Goal: Communication & Community: Participate in discussion

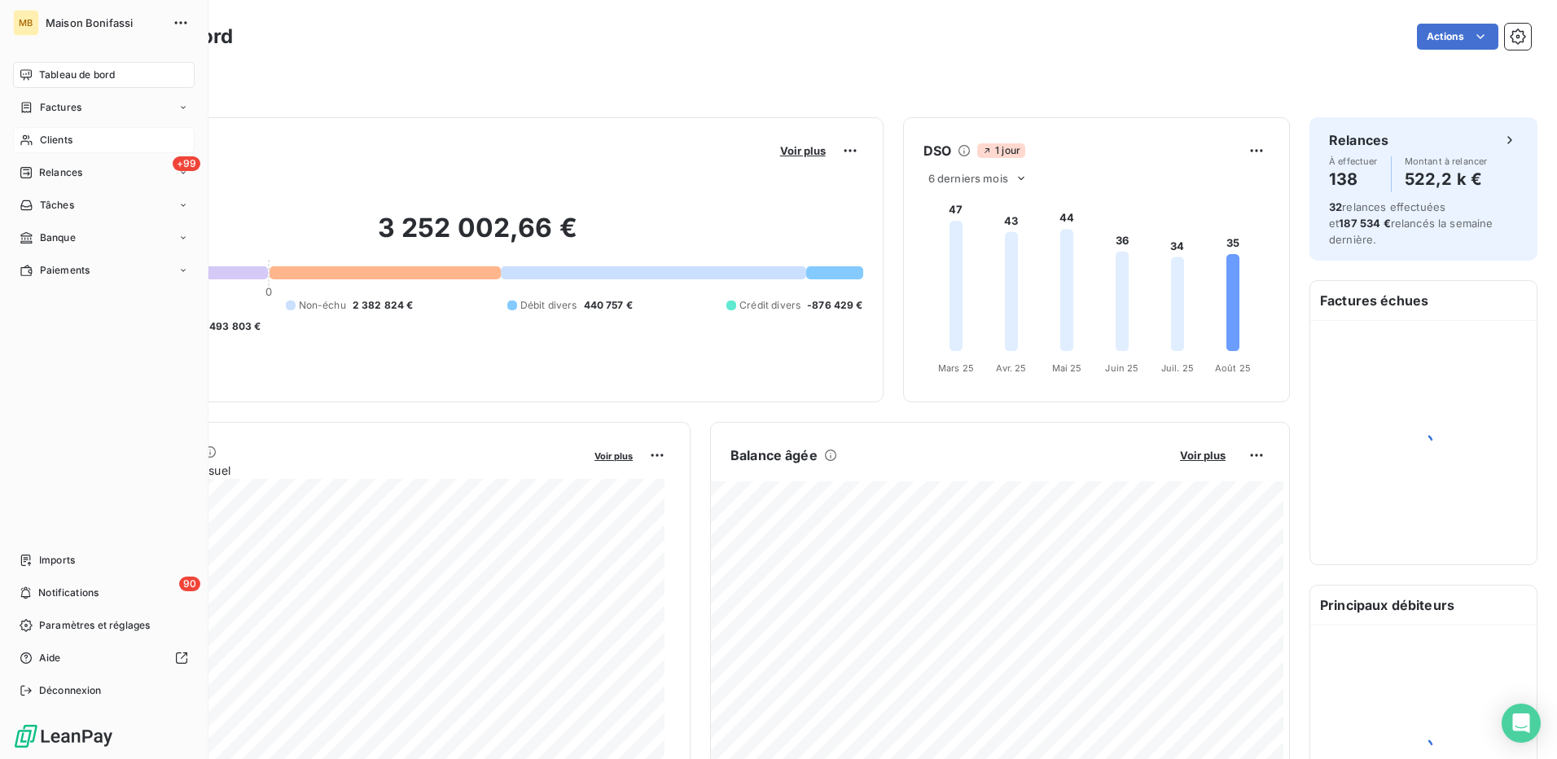
click at [60, 138] on span "Clients" at bounding box center [56, 140] width 33 height 15
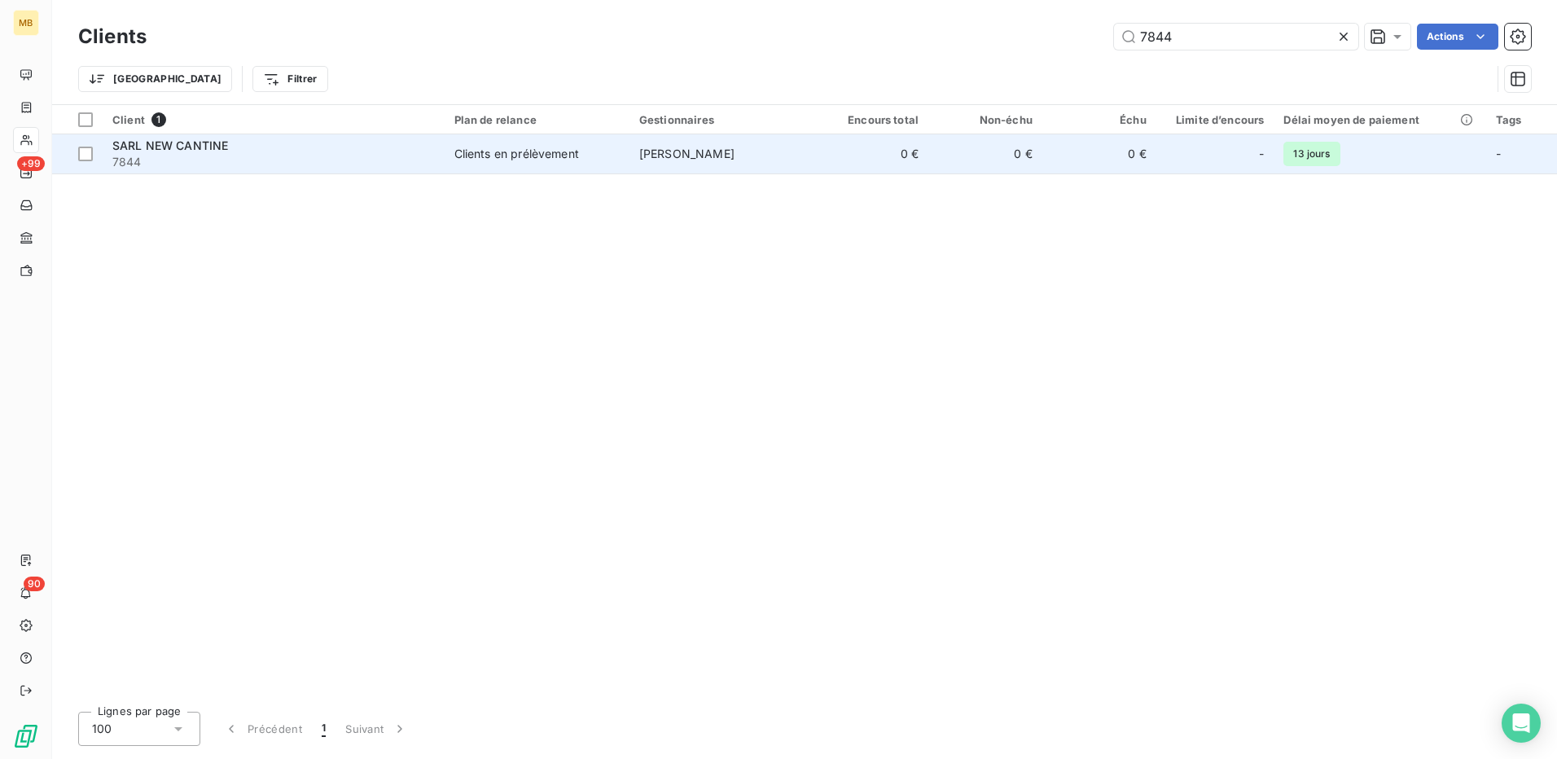
type input "7844"
click at [683, 158] on span "[PERSON_NAME]" at bounding box center [686, 154] width 95 height 14
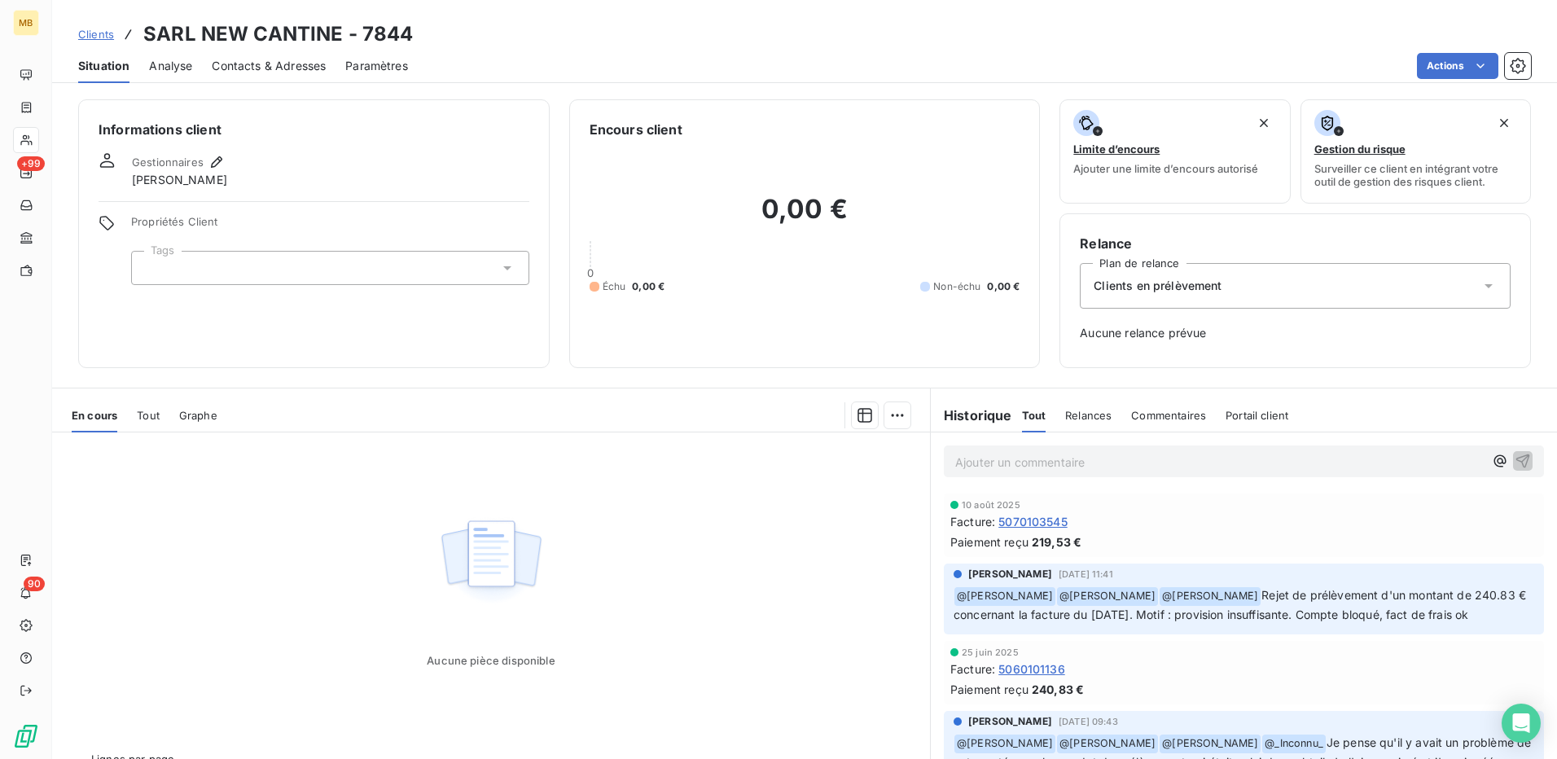
click at [998, 461] on p "Ajouter un commentaire ﻿" at bounding box center [1219, 462] width 528 height 20
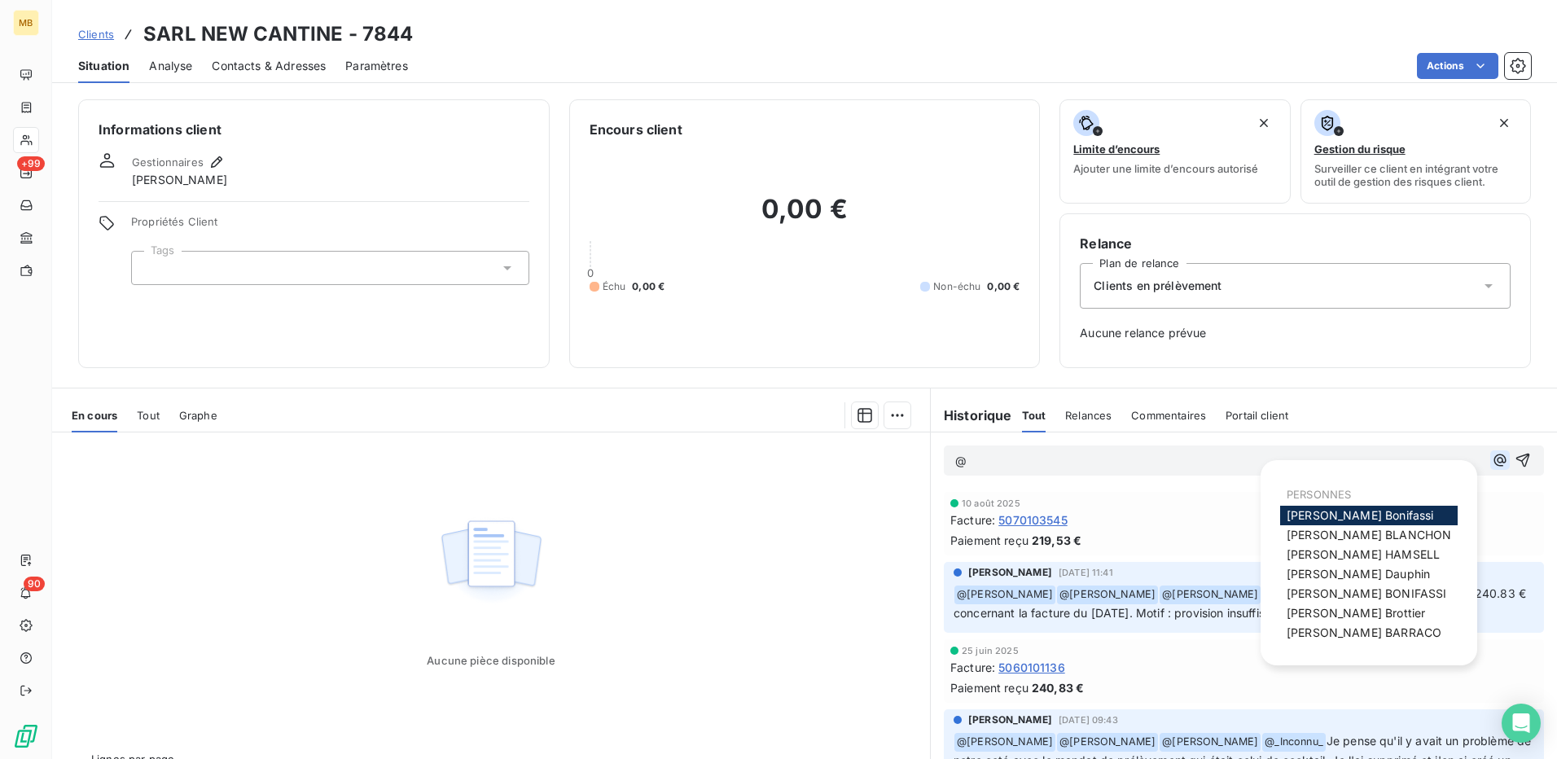
click at [1492, 465] on icon "button" at bounding box center [1500, 460] width 16 height 16
click at [1388, 532] on span "[PERSON_NAME]" at bounding box center [1368, 535] width 164 height 14
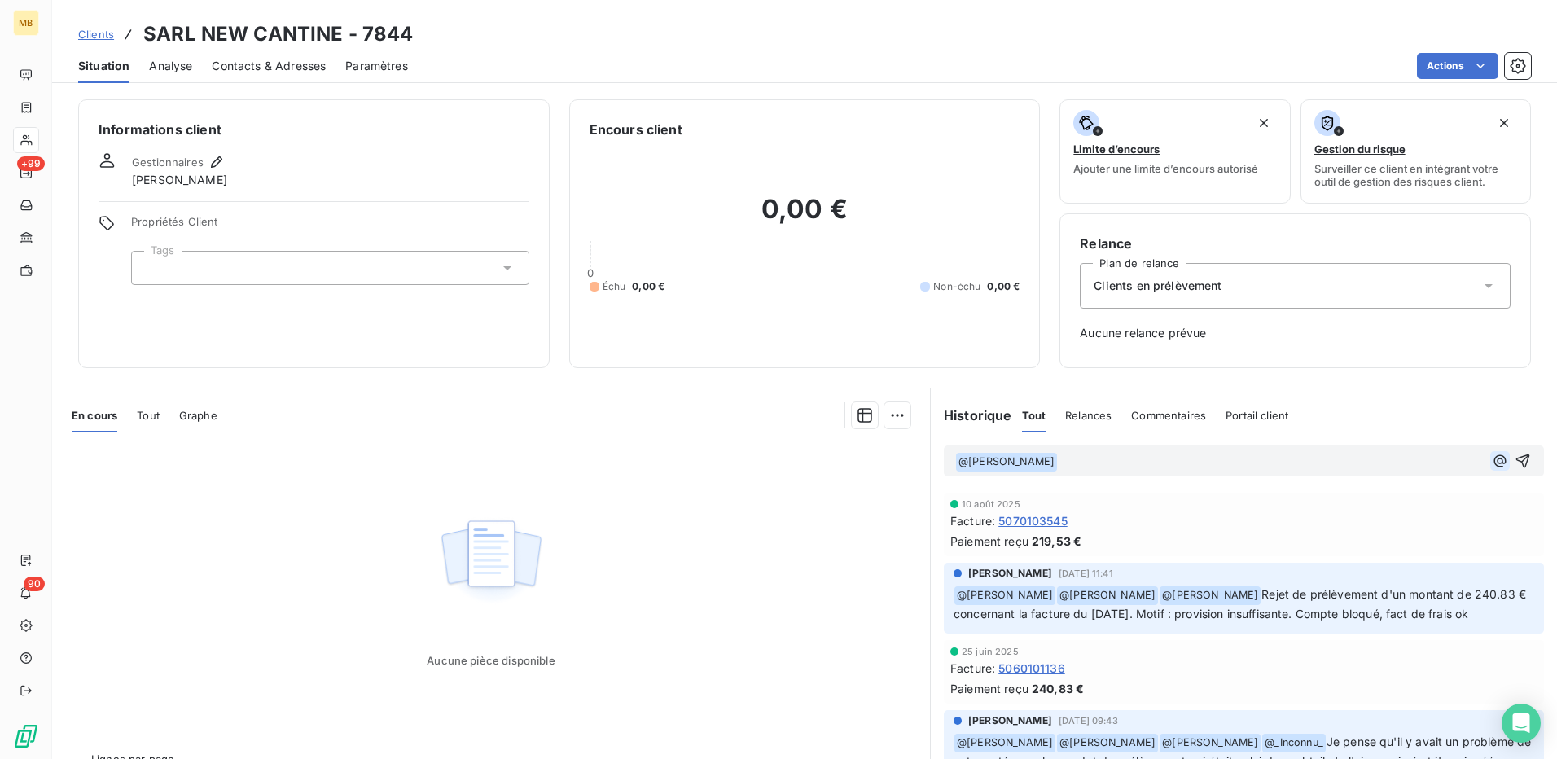
click at [1494, 464] on icon "button" at bounding box center [1500, 460] width 12 height 12
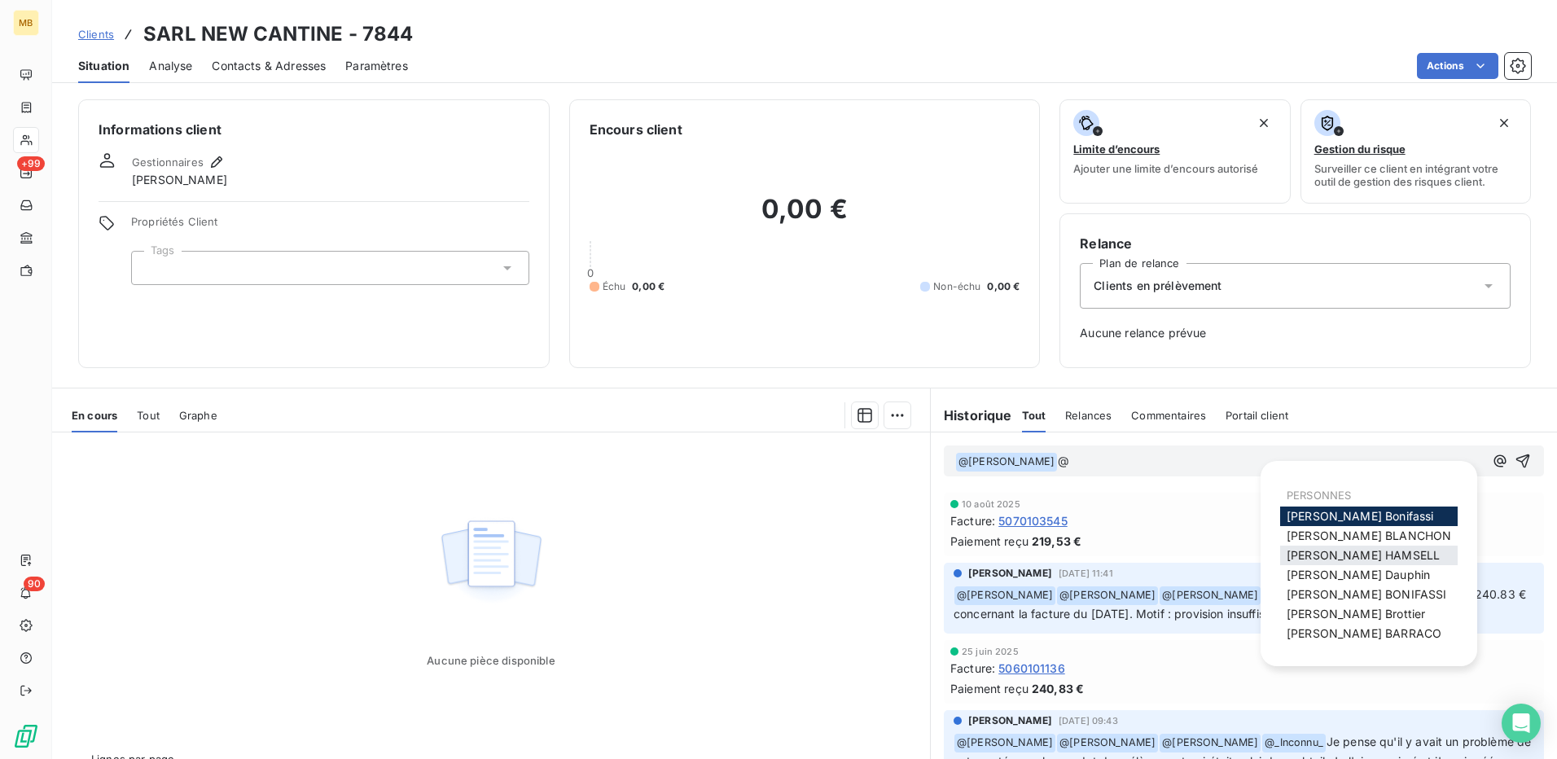
click at [1383, 554] on span "[PERSON_NAME]" at bounding box center [1362, 555] width 153 height 14
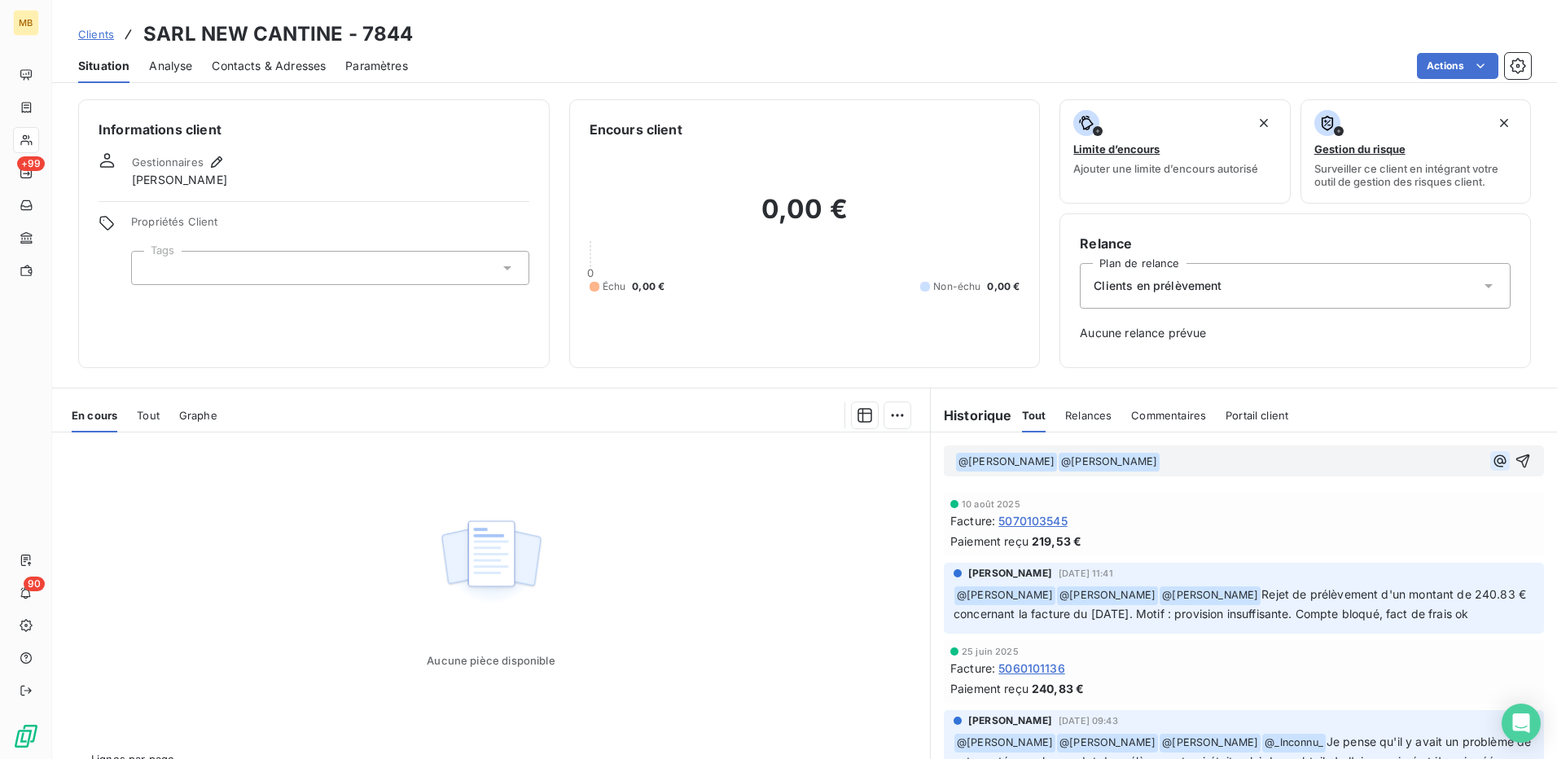
click at [1492, 467] on icon "button" at bounding box center [1500, 461] width 16 height 16
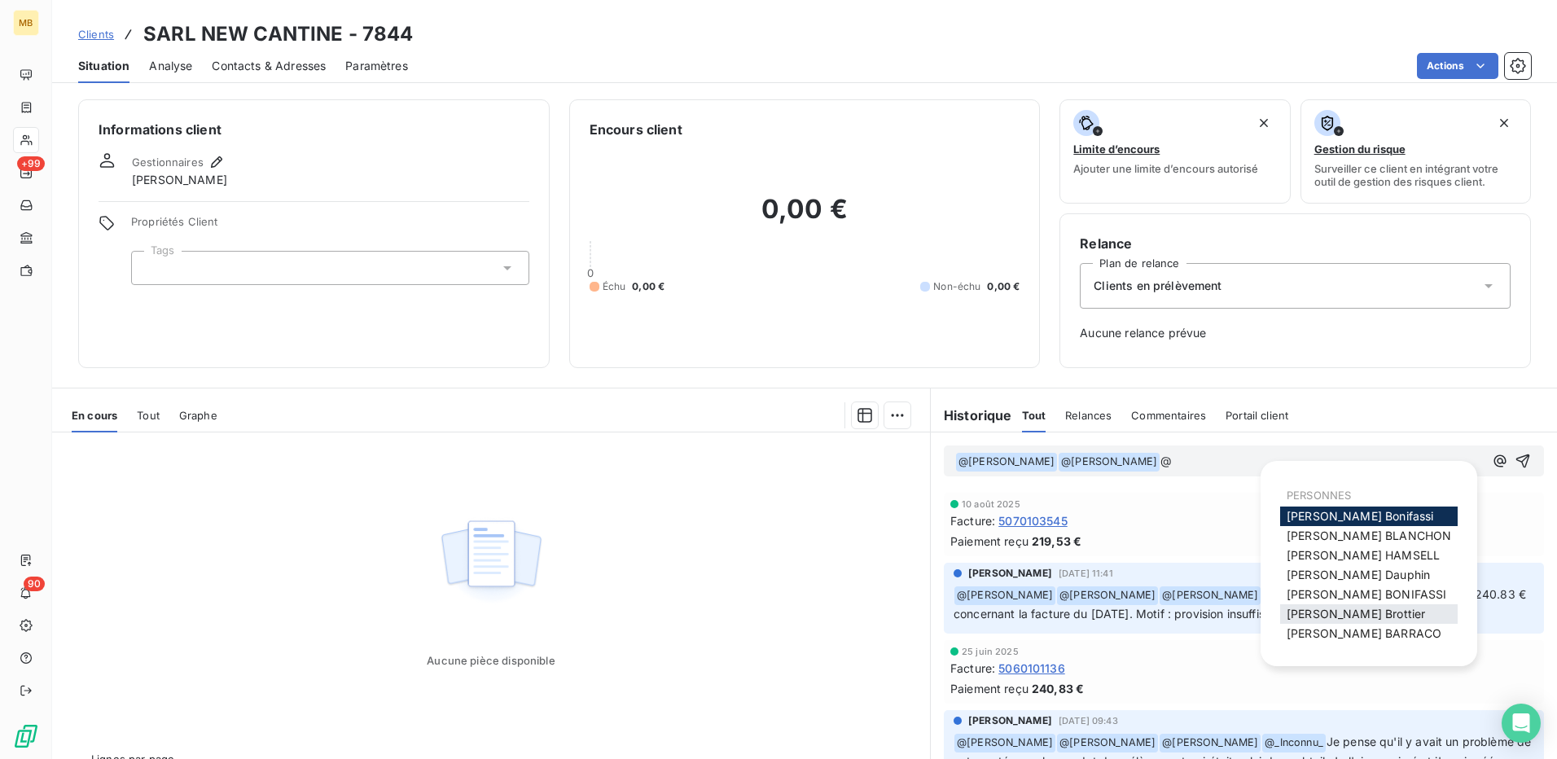
click at [1362, 613] on span "[PERSON_NAME]" at bounding box center [1355, 614] width 138 height 14
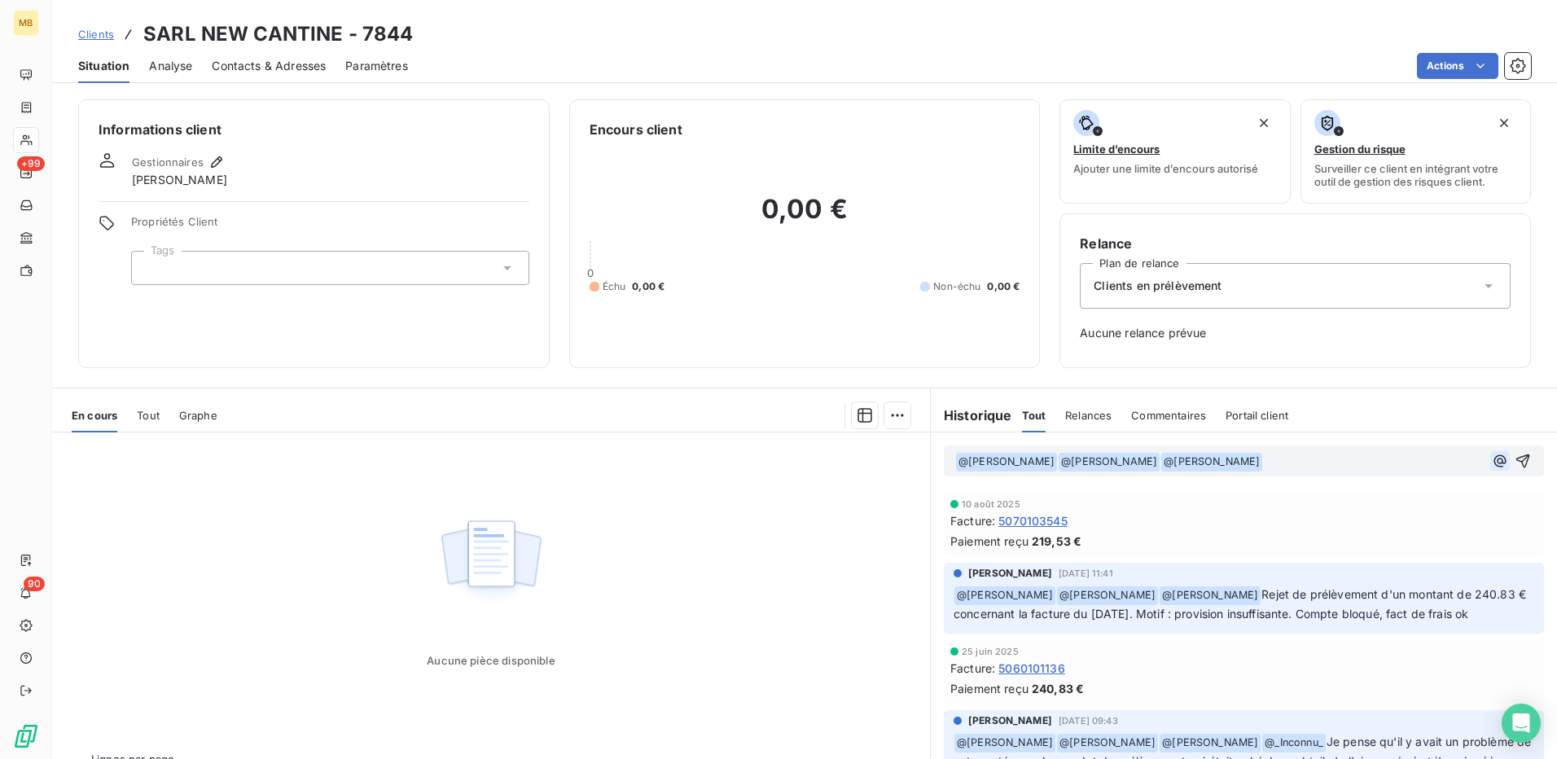
click at [1492, 458] on icon "button" at bounding box center [1500, 461] width 16 height 16
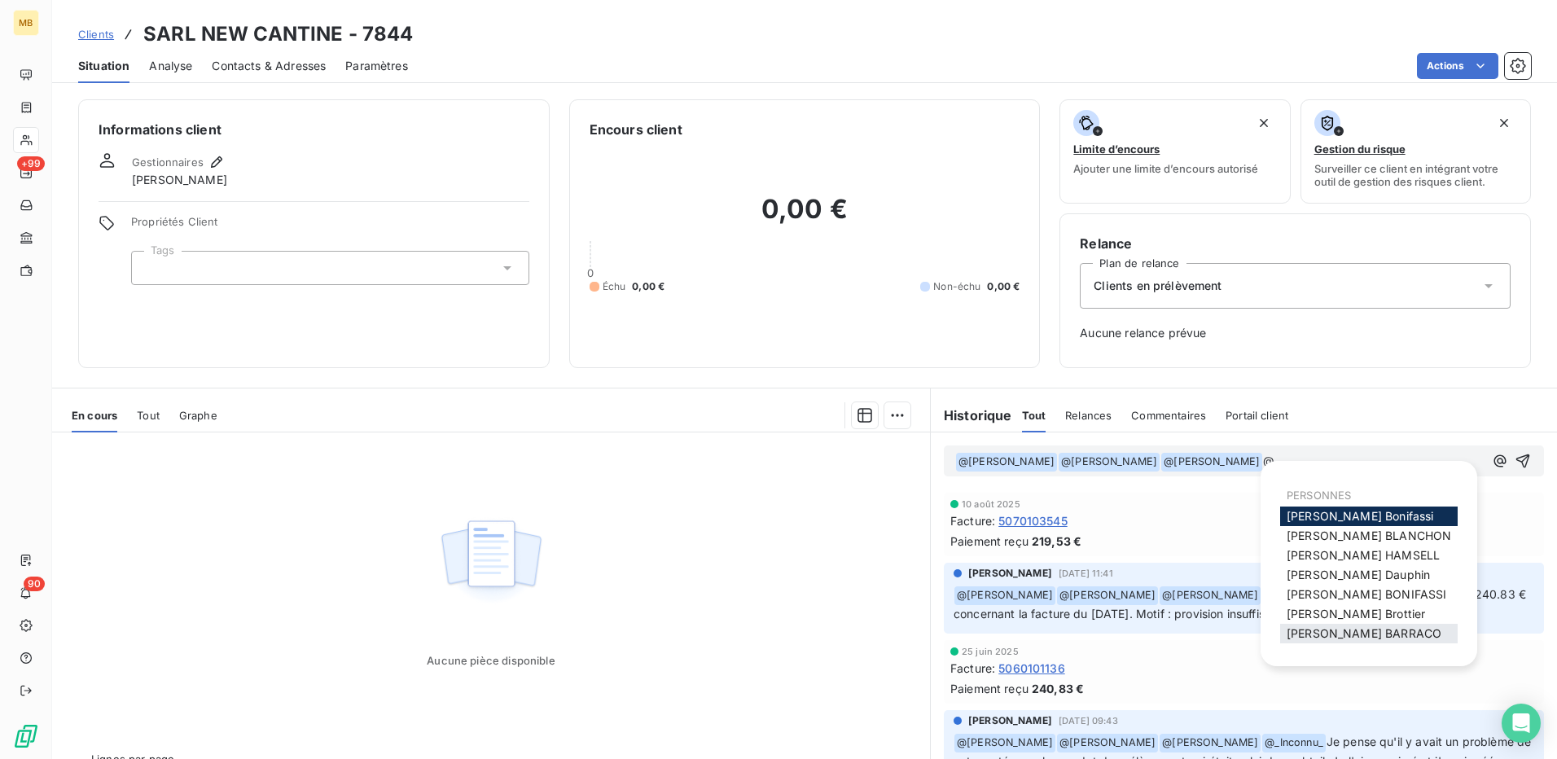
click at [1363, 631] on span "[PERSON_NAME]" at bounding box center [1363, 633] width 155 height 14
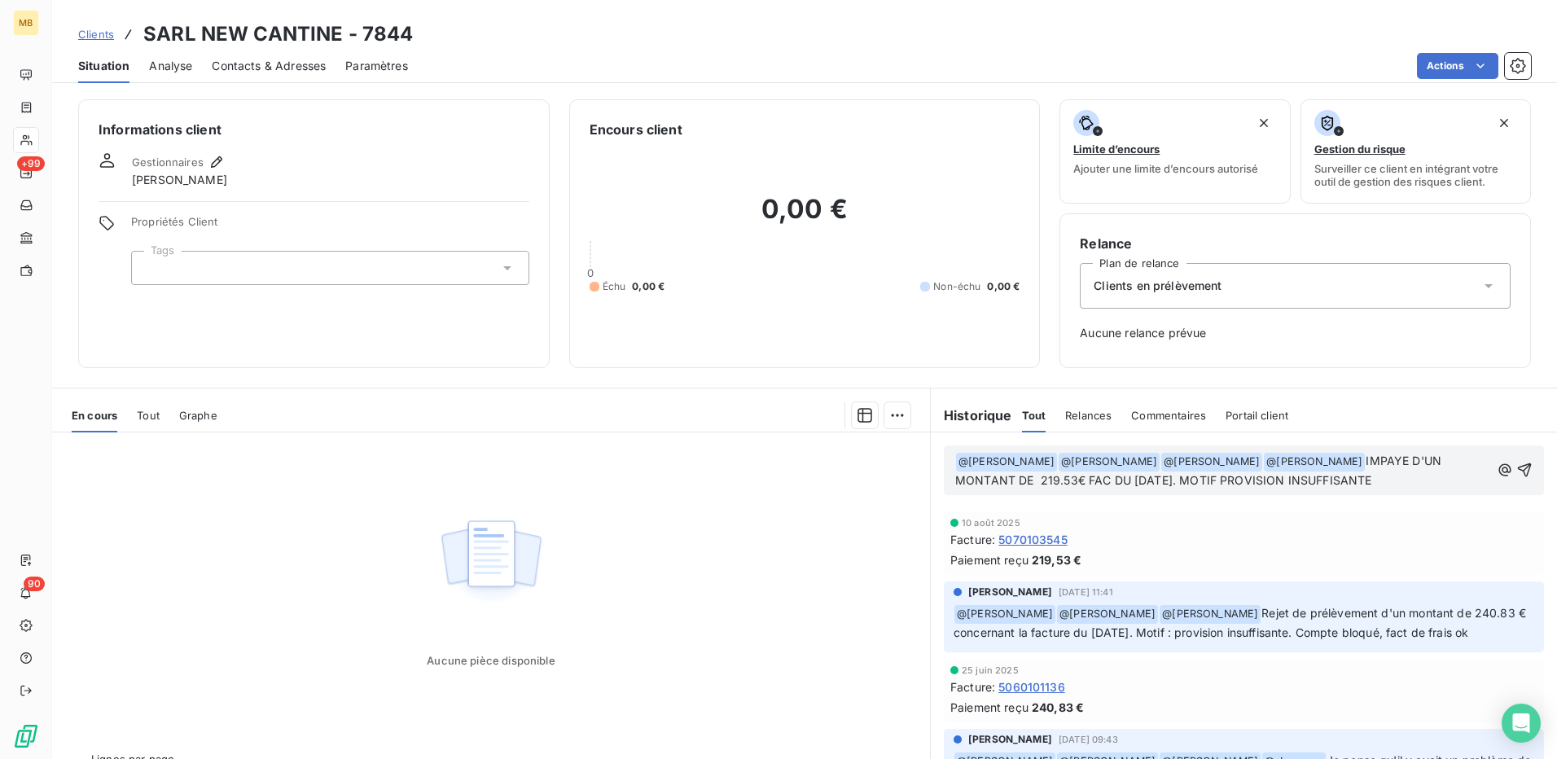
click at [1373, 483] on p "﻿ @ [PERSON_NAME] ﻿ ﻿ @ [PERSON_NAME] ﻿ ﻿ @ [PERSON_NAME] ﻿ ﻿ @ [PERSON_NAME] ﻿…" at bounding box center [1222, 471] width 535 height 38
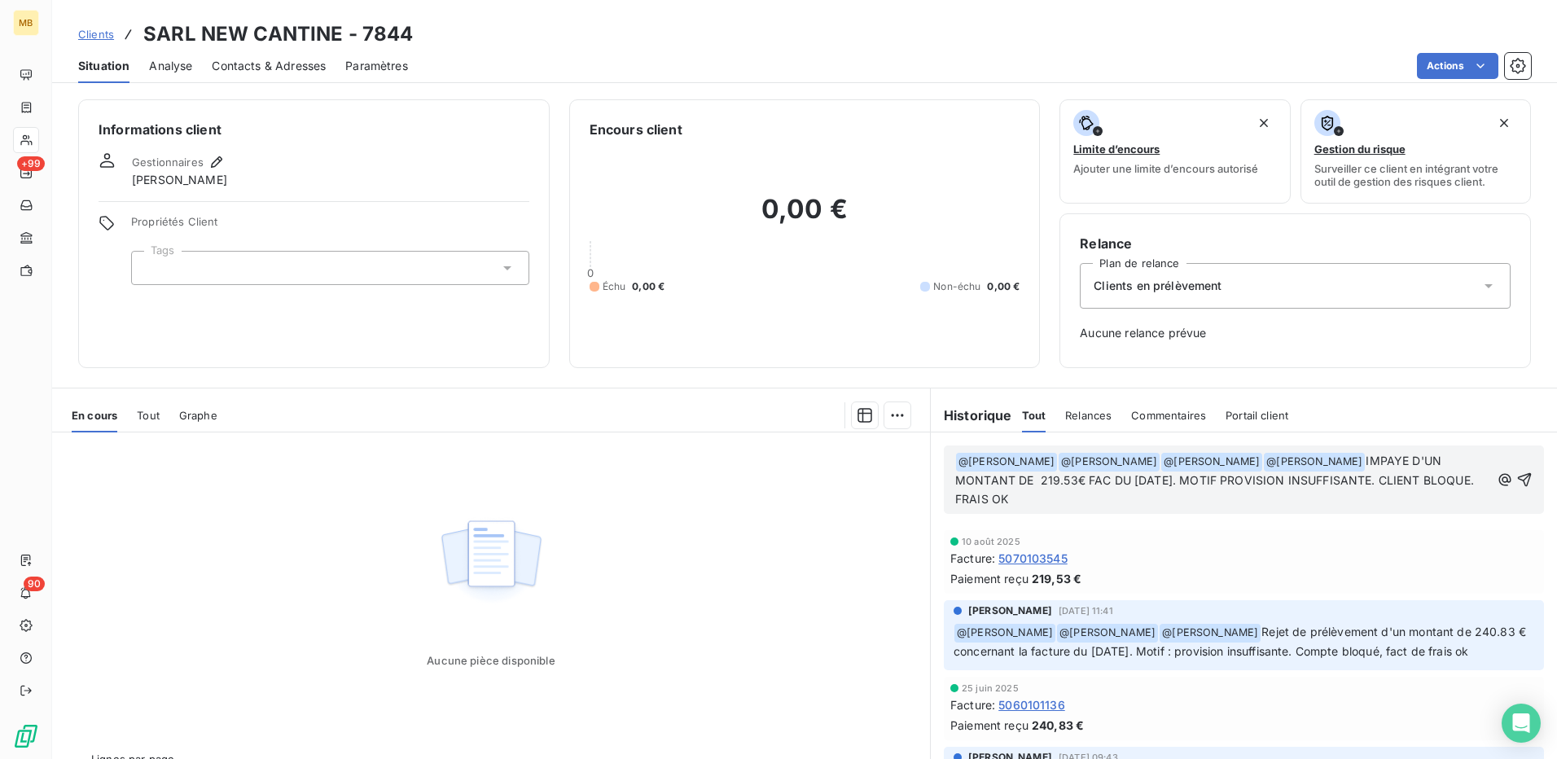
click at [1128, 499] on p "﻿ @ [PERSON_NAME] ﻿ ﻿ @ [PERSON_NAME] ﻿ ﻿ @ [PERSON_NAME] ﻿ ﻿ @ [PERSON_NAME] ﻿…" at bounding box center [1222, 480] width 535 height 57
click at [1516, 482] on icon "button" at bounding box center [1524, 479] width 16 height 16
